Goal: Information Seeking & Learning: Learn about a topic

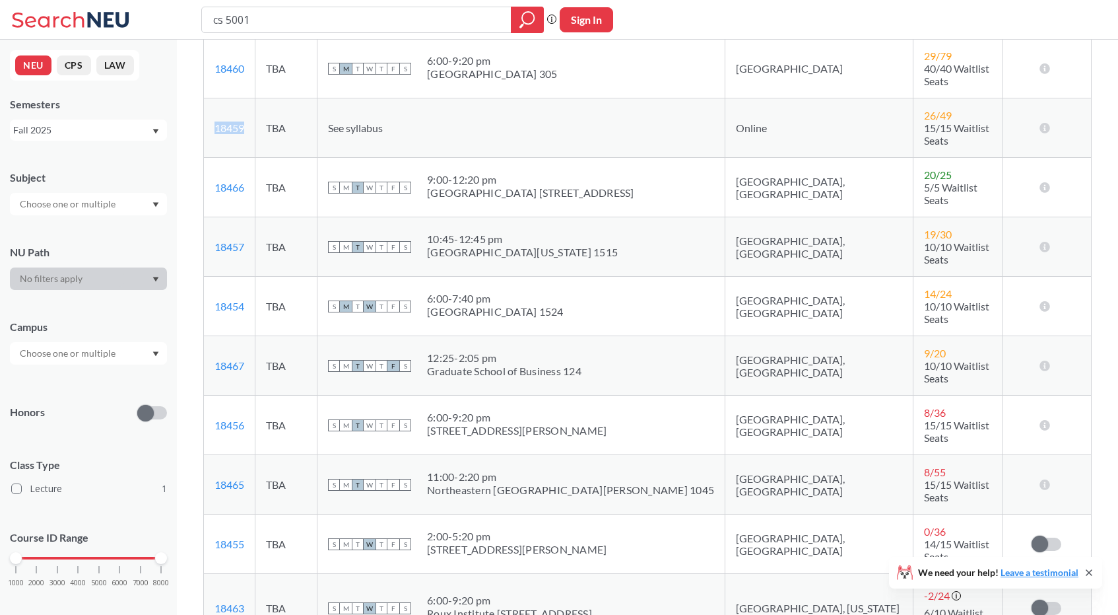
scroll to position [335, 0]
drag, startPoint x: 257, startPoint y: 513, endPoint x: 207, endPoint y: 518, distance: 50.4
click at [207, 576] on td "18463 View this section on Banner." at bounding box center [229, 610] width 51 height 69
copy link "18463"
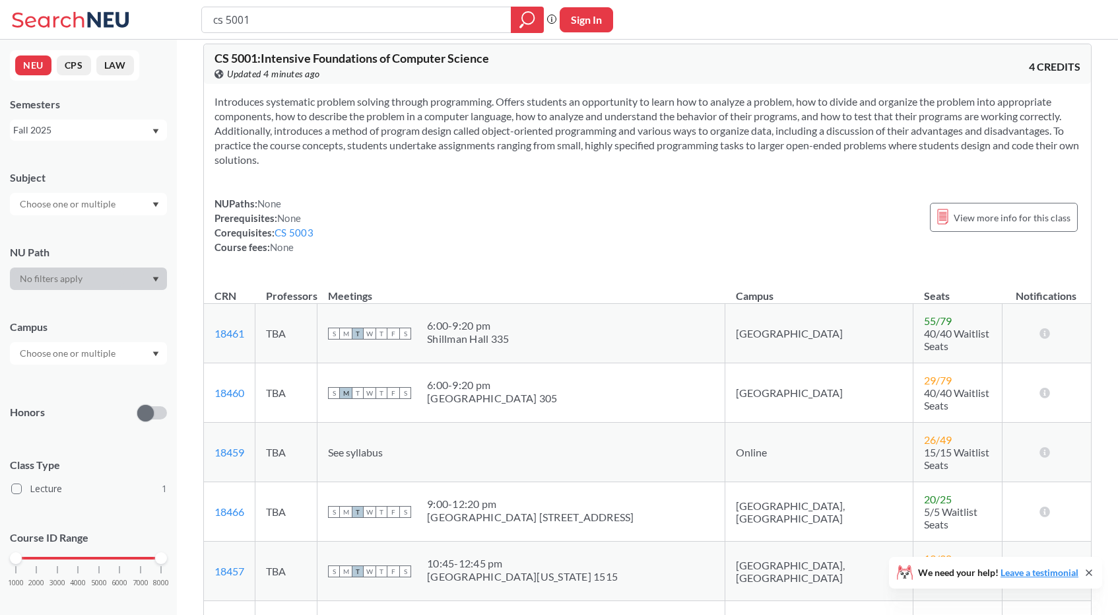
scroll to position [0, 0]
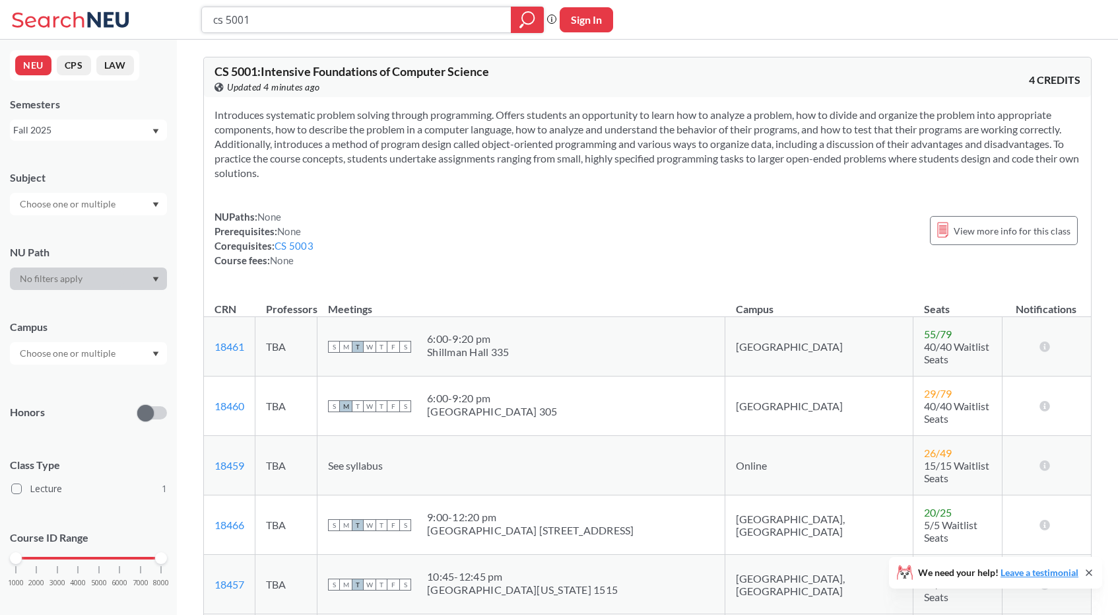
click at [293, 23] on input "cs 5001" at bounding box center [357, 20] width 290 height 22
type input "cs 5003"
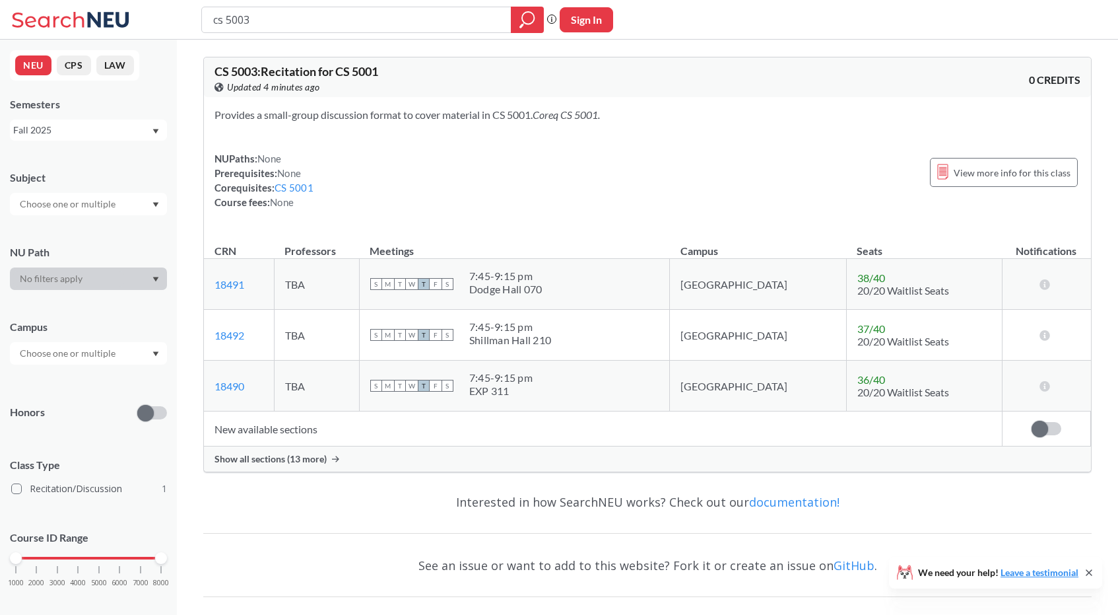
click at [319, 453] on span "Show all sections (13 more)" at bounding box center [271, 459] width 112 height 12
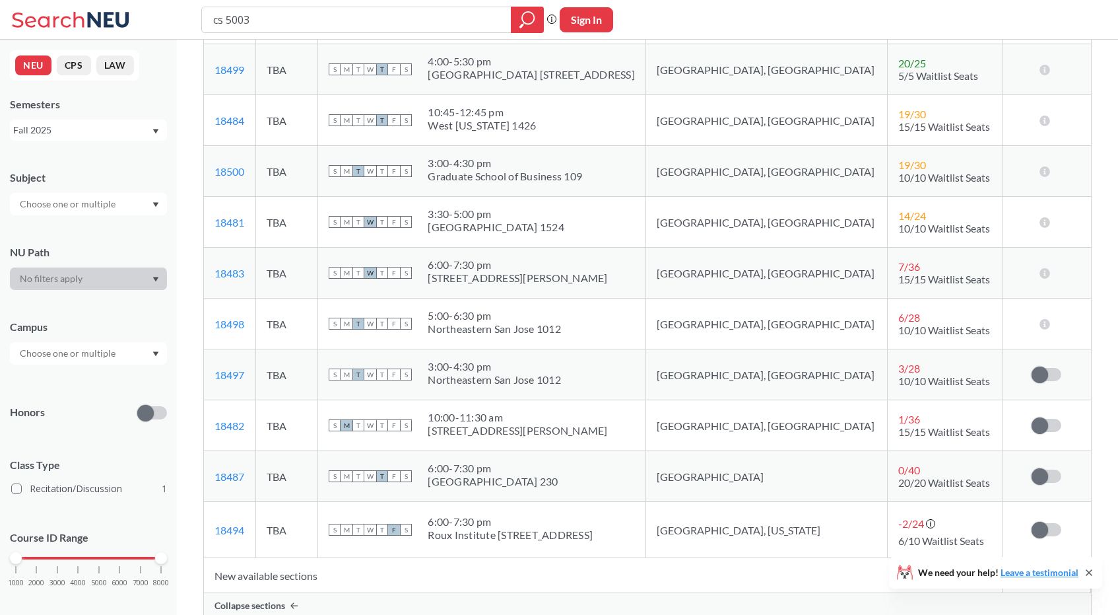
scroll to position [521, 0]
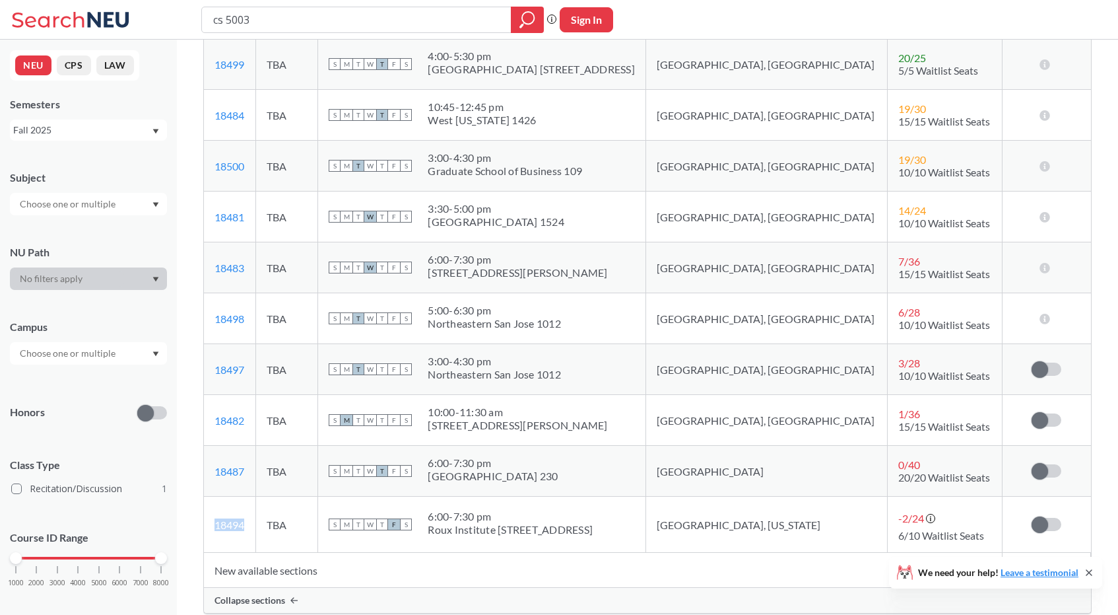
drag, startPoint x: 250, startPoint y: 525, endPoint x: 208, endPoint y: 529, distance: 41.7
click at [208, 529] on td "18494 View this section on Banner." at bounding box center [229, 524] width 51 height 56
copy link "18494"
click at [283, 24] on input "cs 5003" at bounding box center [357, 20] width 290 height 22
type input "cs 5002"
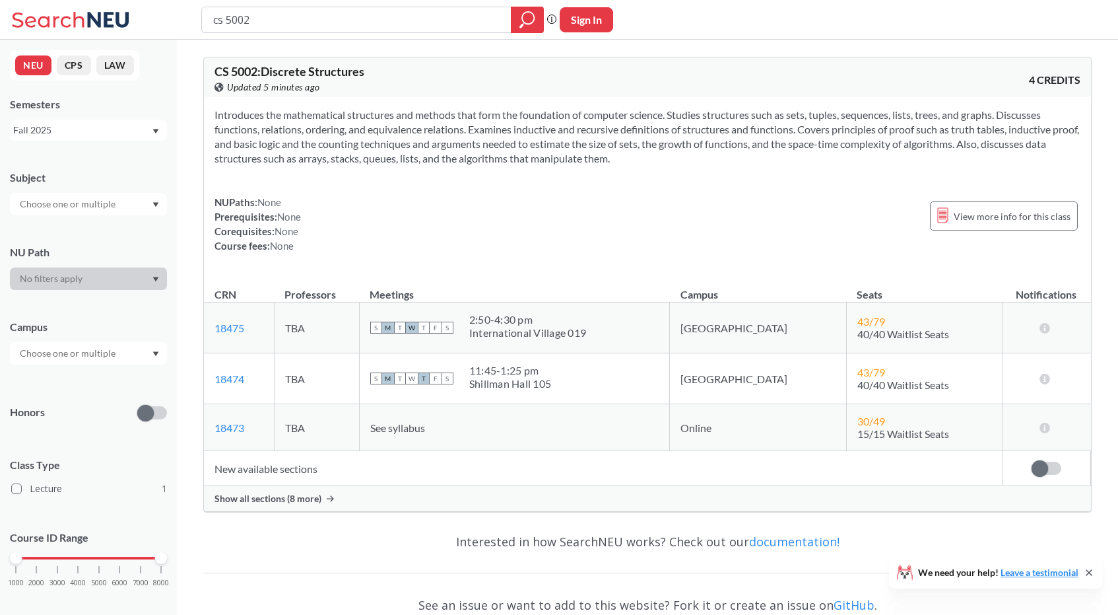
click at [312, 494] on span "Show all sections (8 more)" at bounding box center [268, 498] width 107 height 12
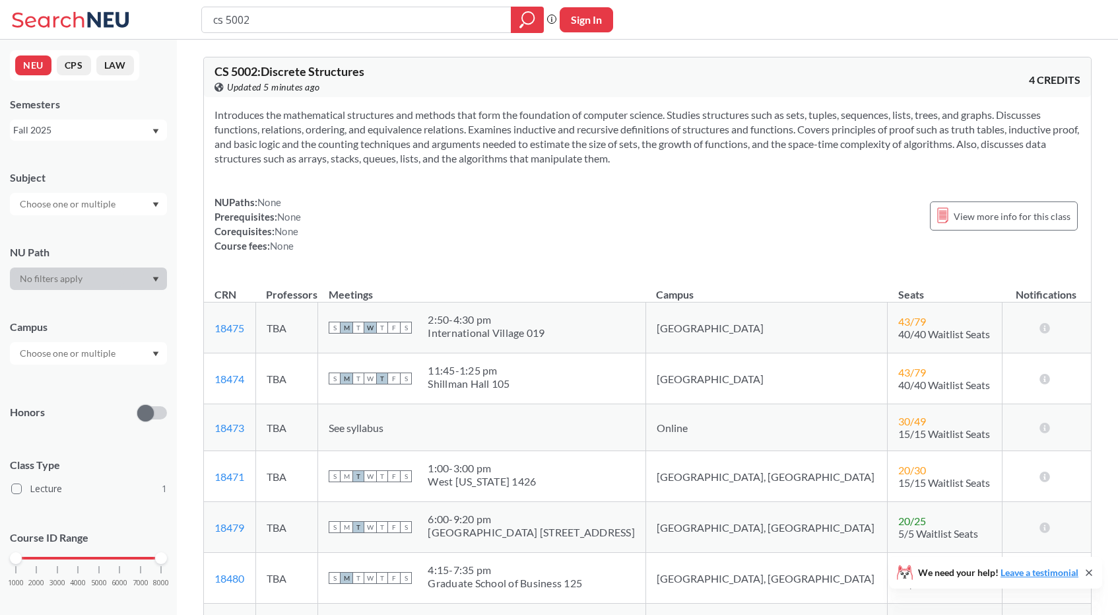
scroll to position [516, 0]
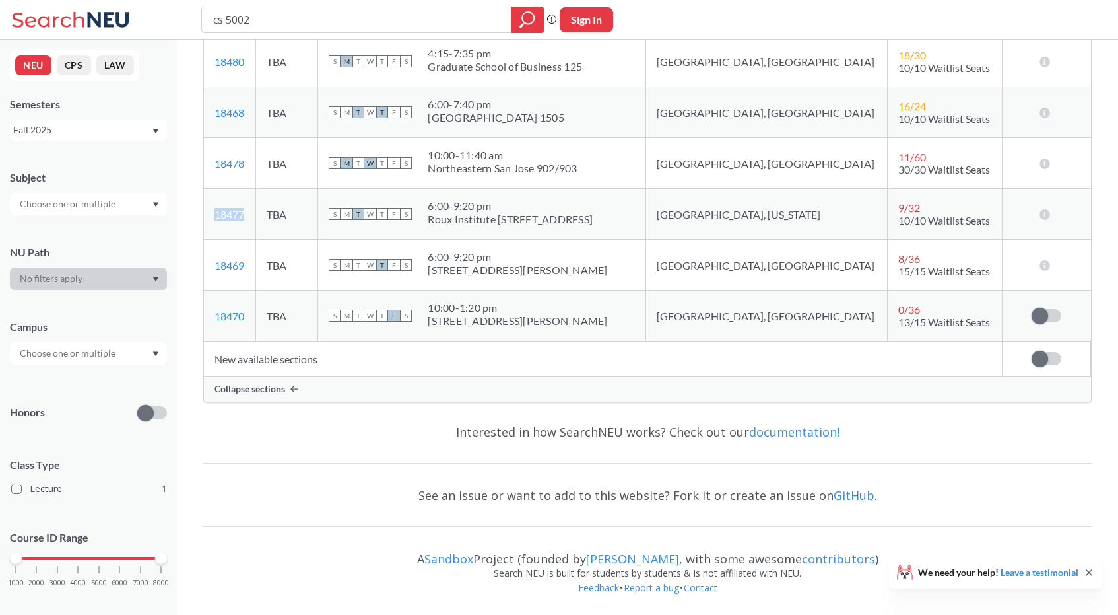
drag, startPoint x: 254, startPoint y: 215, endPoint x: 208, endPoint y: 213, distance: 46.3
click at [208, 213] on td "18477 View this section on Banner." at bounding box center [229, 214] width 51 height 51
copy link "18477"
click at [319, 22] on input "cs 5002" at bounding box center [357, 20] width 290 height 22
type input "c"
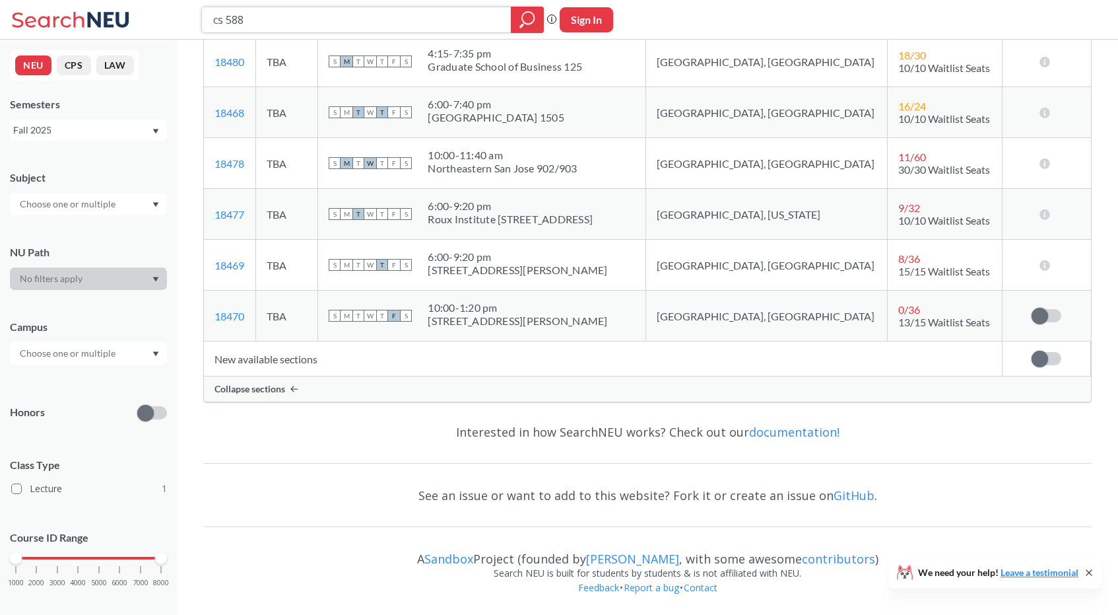
type input "cs 5880"
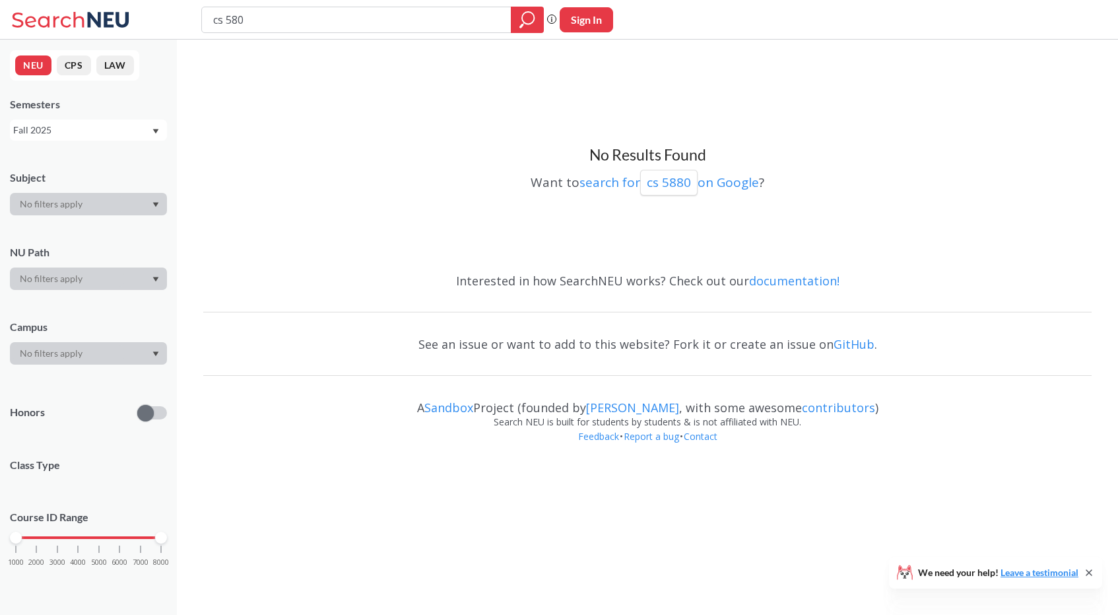
type input "cs 5800"
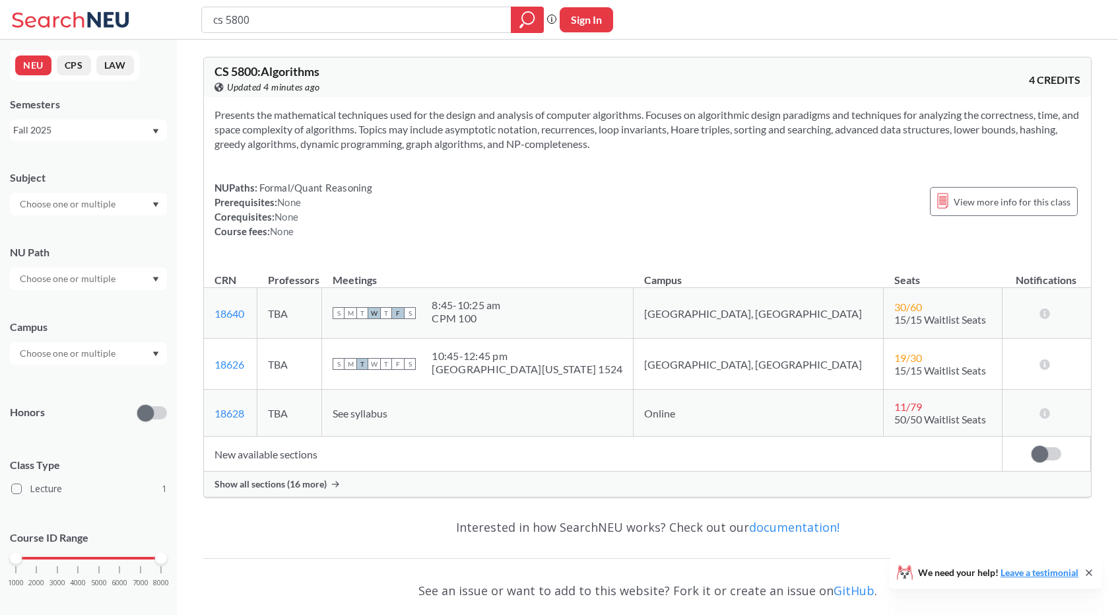
click at [271, 479] on span "Show all sections (16 more)" at bounding box center [271, 484] width 112 height 12
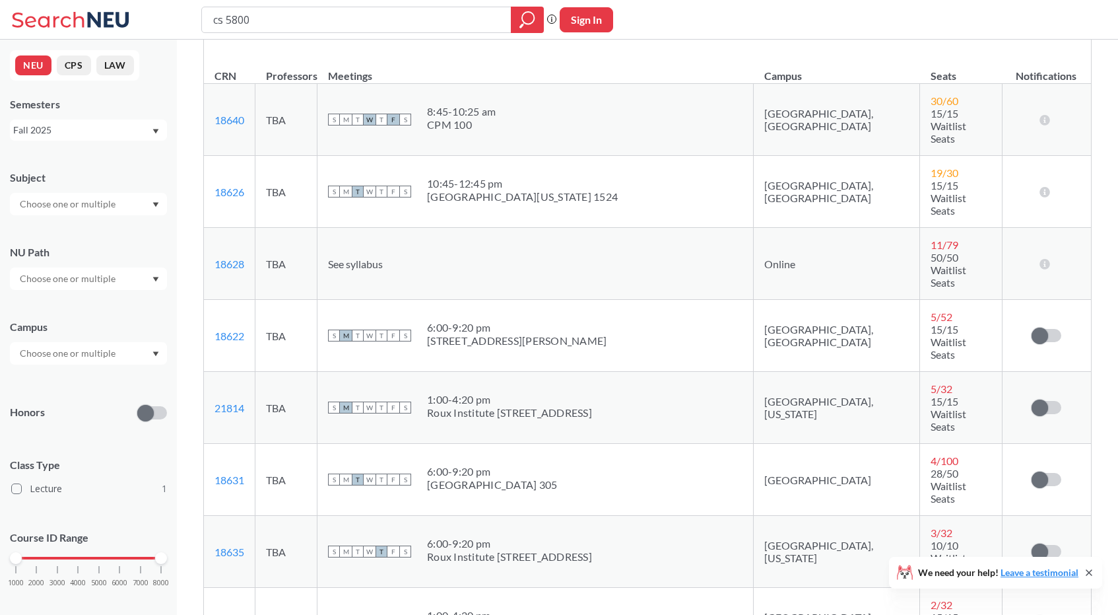
scroll to position [207, 0]
click at [252, 369] on td "21814 View this section on Banner." at bounding box center [229, 405] width 51 height 72
drag, startPoint x: 254, startPoint y: 312, endPoint x: 205, endPoint y: 310, distance: 49.6
click at [205, 369] on td "21814 View this section on Banner." at bounding box center [229, 405] width 51 height 72
copy link "21814"
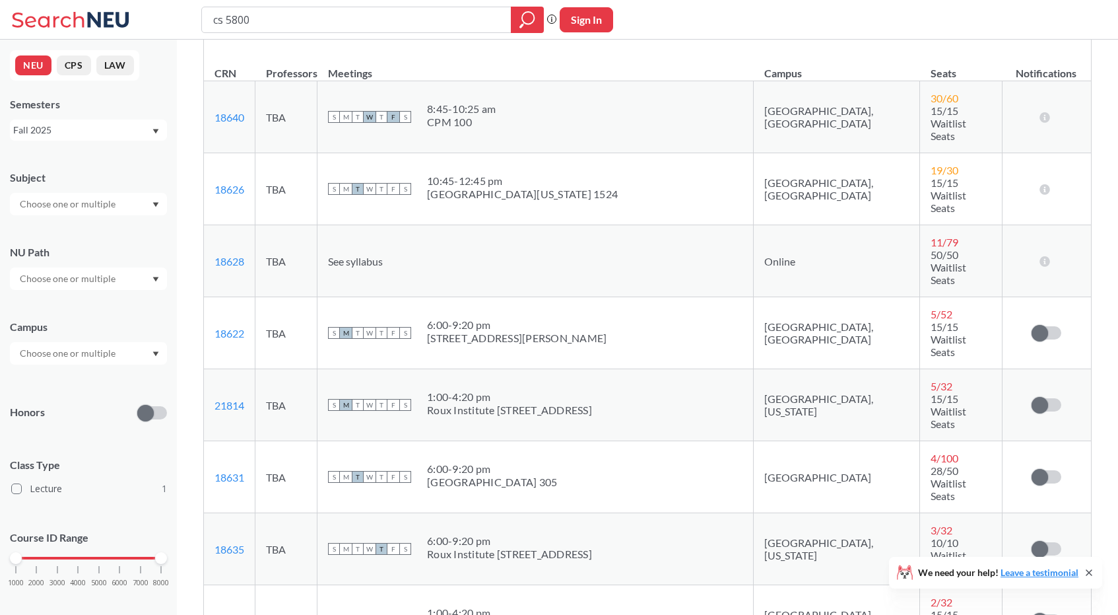
drag, startPoint x: 256, startPoint y: 459, endPoint x: 209, endPoint y: 460, distance: 47.5
click at [209, 585] on td "18633 View this section on Banner." at bounding box center [229, 621] width 51 height 72
copy link "18633"
drag, startPoint x: 255, startPoint y: 411, endPoint x: 214, endPoint y: 409, distance: 41.6
click at [214, 513] on td "18635 View this section on Banner." at bounding box center [229, 549] width 51 height 72
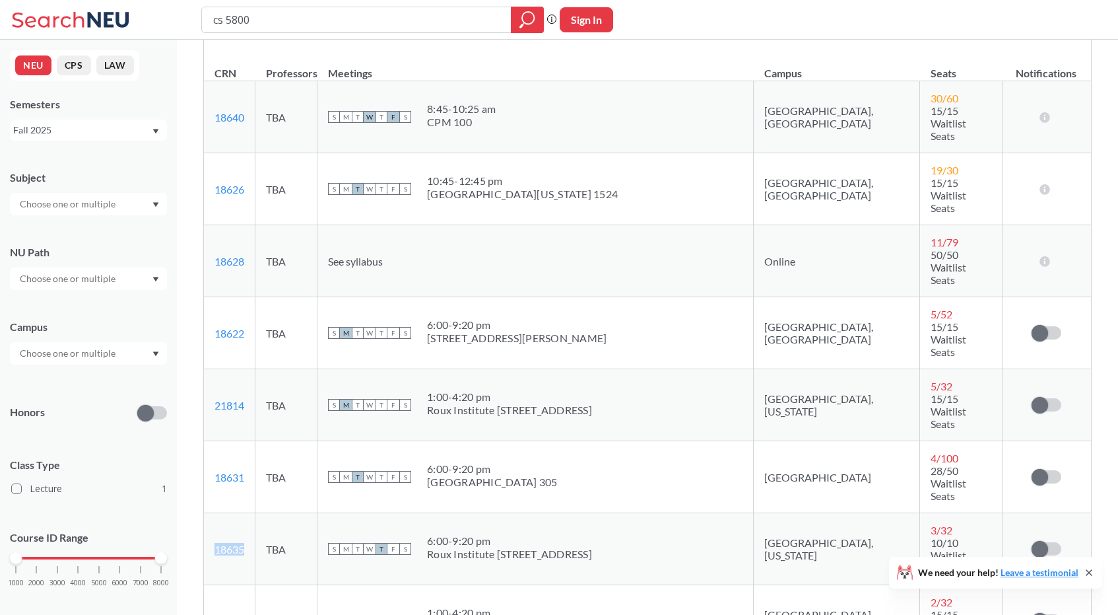
copy link "18635"
click at [367, 23] on input "cs 5800" at bounding box center [357, 20] width 290 height 22
